Goal: Task Accomplishment & Management: Manage account settings

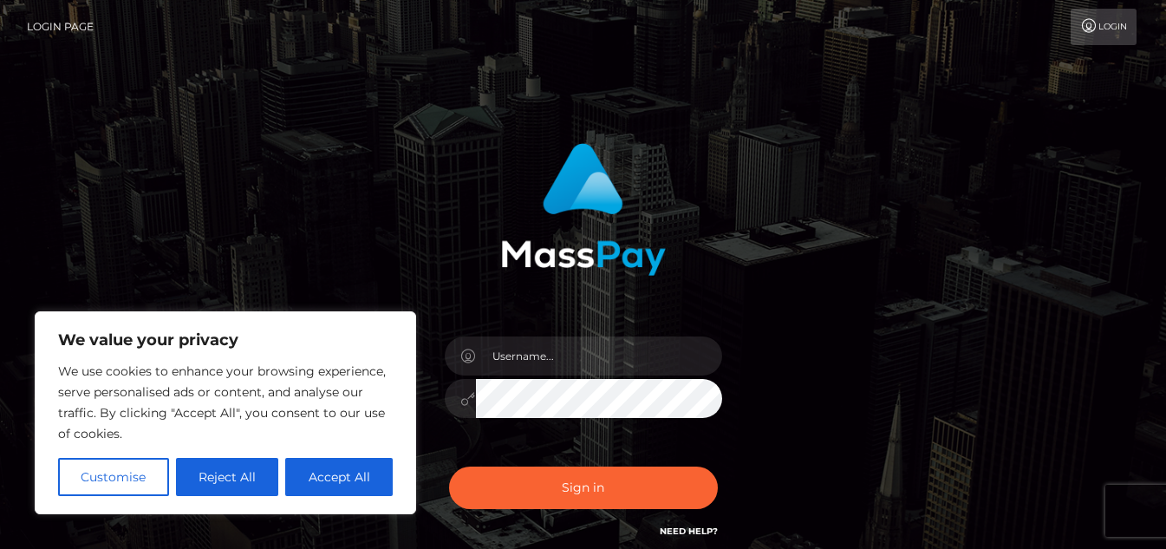
click at [327, 485] on button "Accept All" at bounding box center [338, 477] width 107 height 38
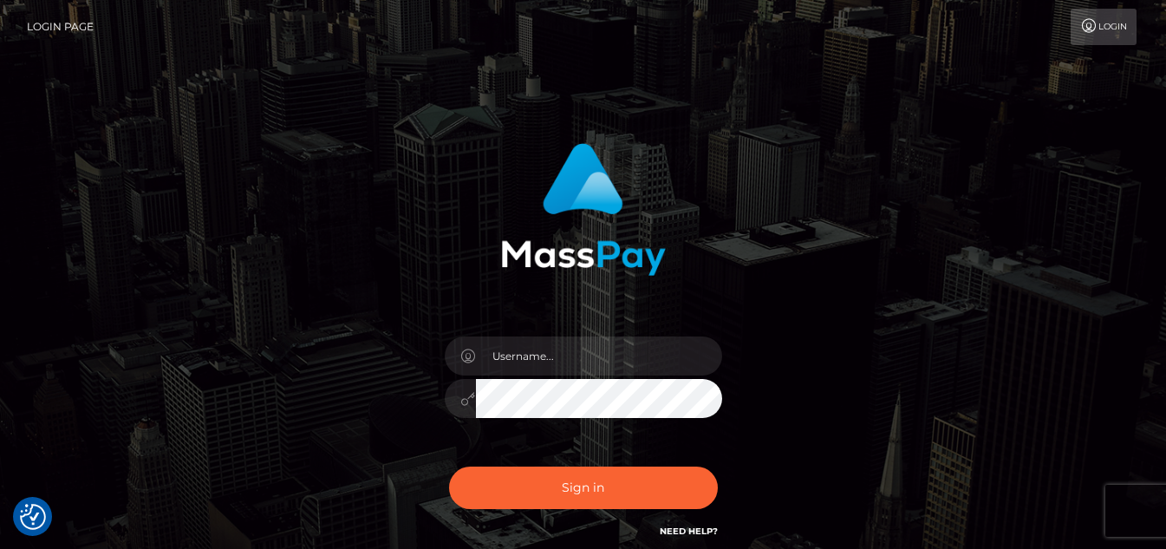
checkbox input "true"
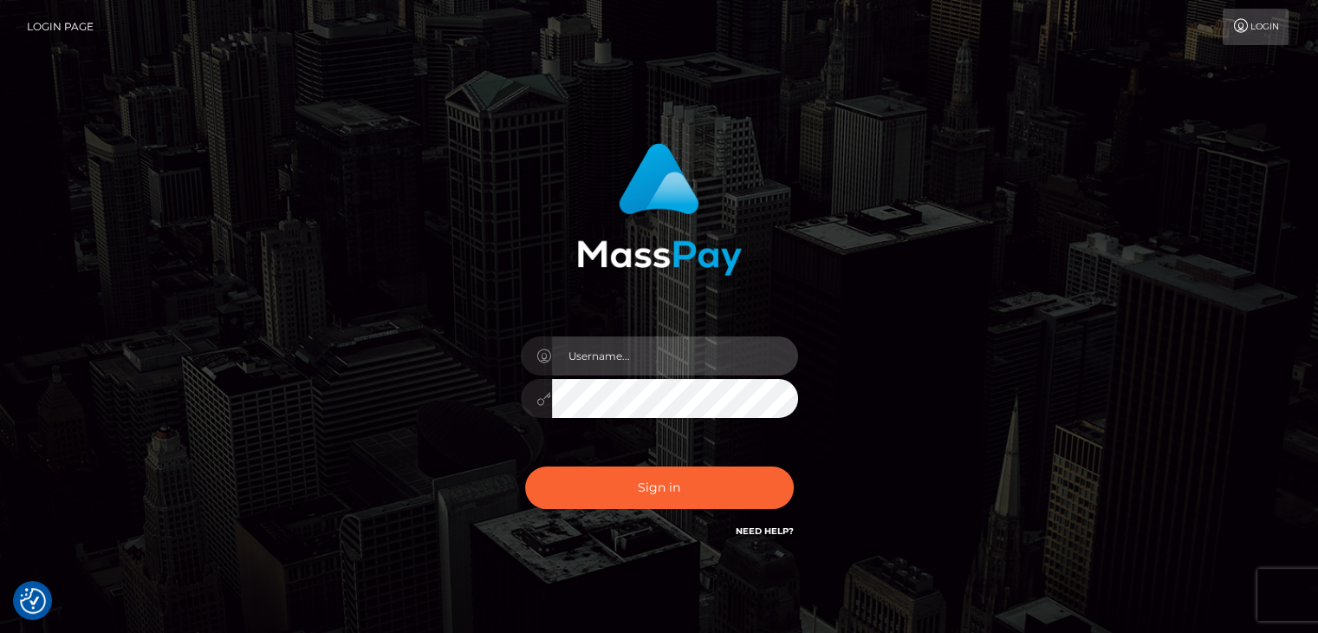
click at [595, 361] on input "text" at bounding box center [675, 355] width 246 height 39
type input "[EMAIL_ADDRESS][DOMAIN_NAME]"
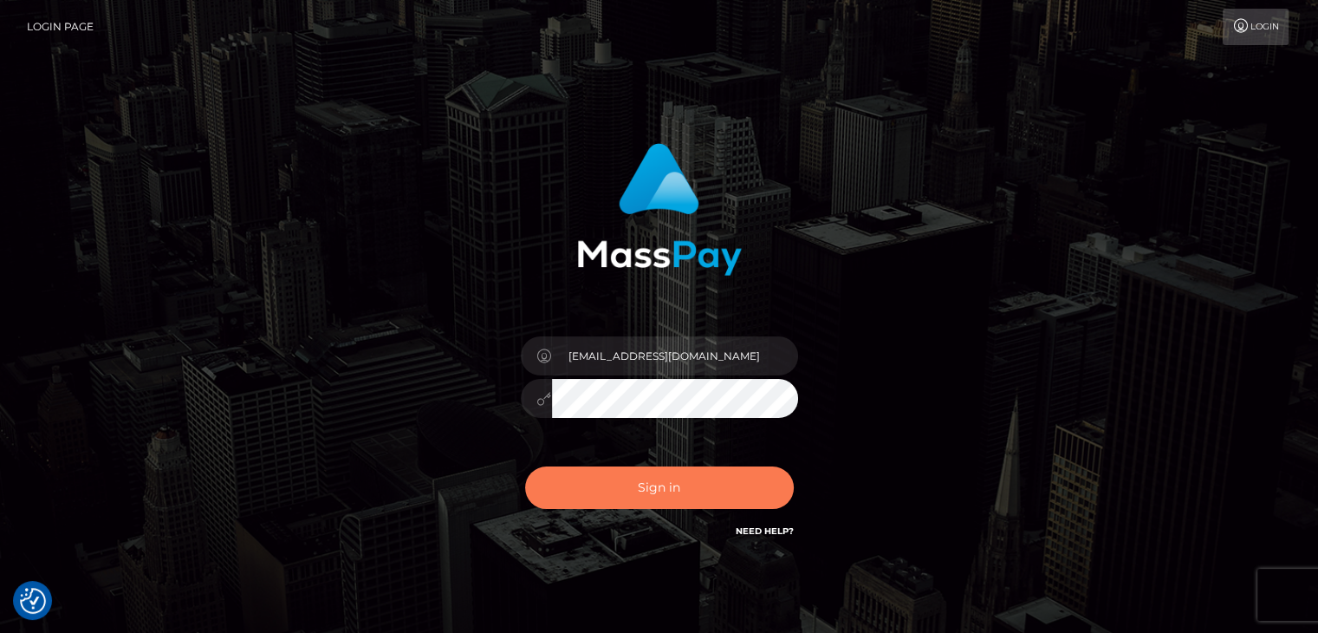
click at [655, 486] on button "Sign in" at bounding box center [659, 487] width 269 height 42
